Goal: Task Accomplishment & Management: Manage account settings

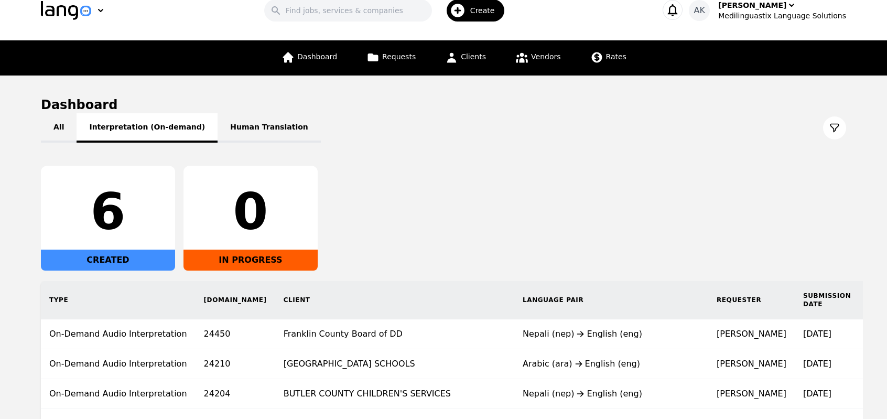
scroll to position [20, 0]
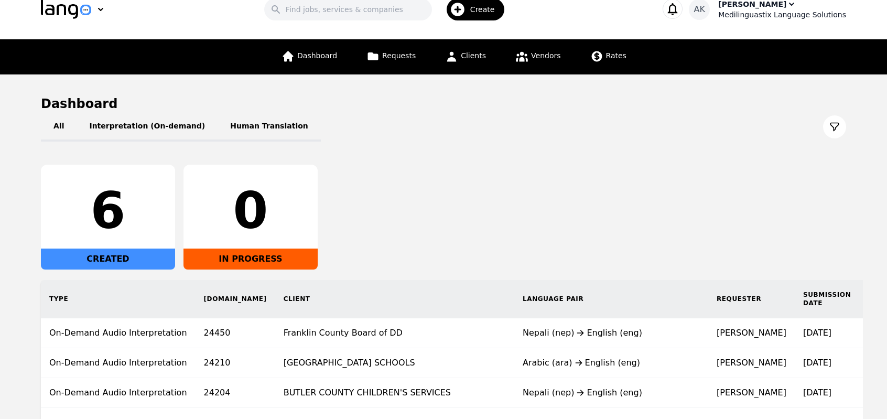
click at [754, 8] on div "[PERSON_NAME]" at bounding box center [752, 4] width 68 height 10
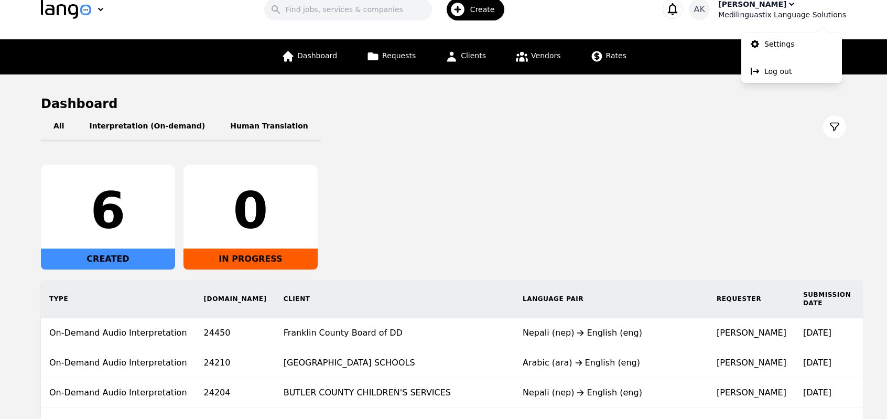
scroll to position [19, 0]
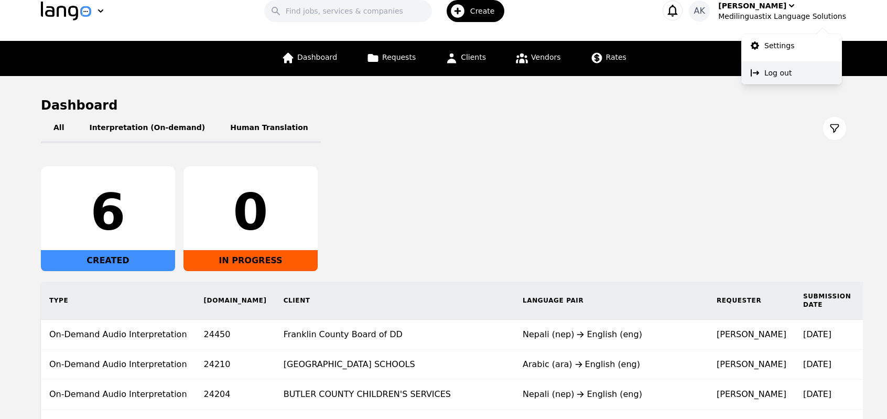
click at [756, 73] on icon at bounding box center [755, 73] width 10 height 10
